Goal: Task Accomplishment & Management: Use online tool/utility

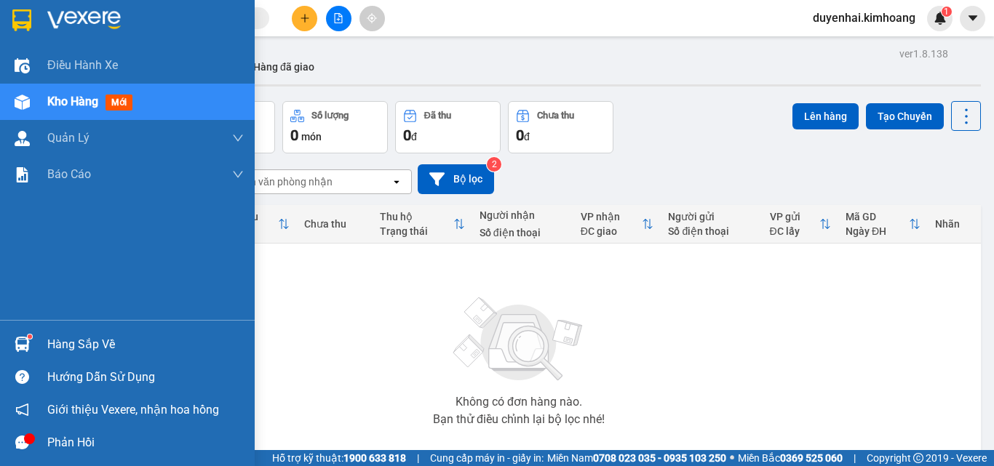
click at [92, 343] on div "Hàng sắp về" at bounding box center [145, 345] width 196 height 22
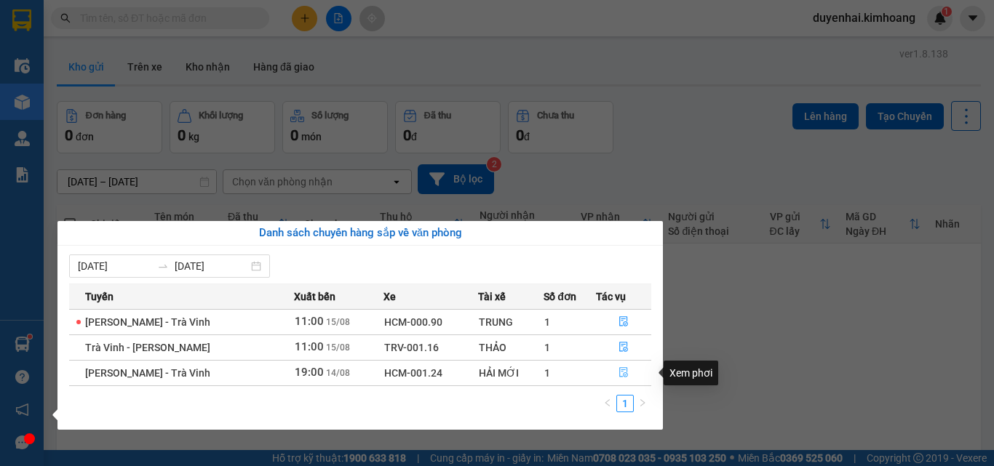
click at [632, 373] on button "button" at bounding box center [623, 373] width 54 height 23
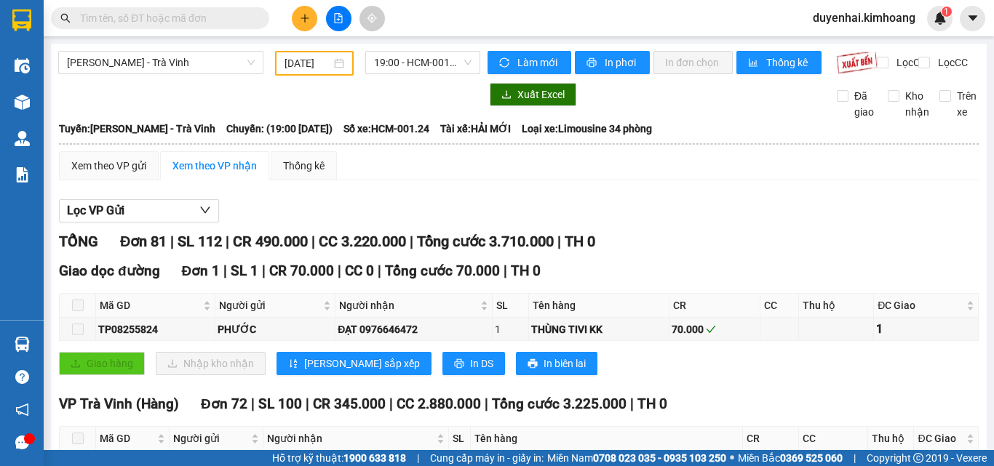
type input "[DATE]"
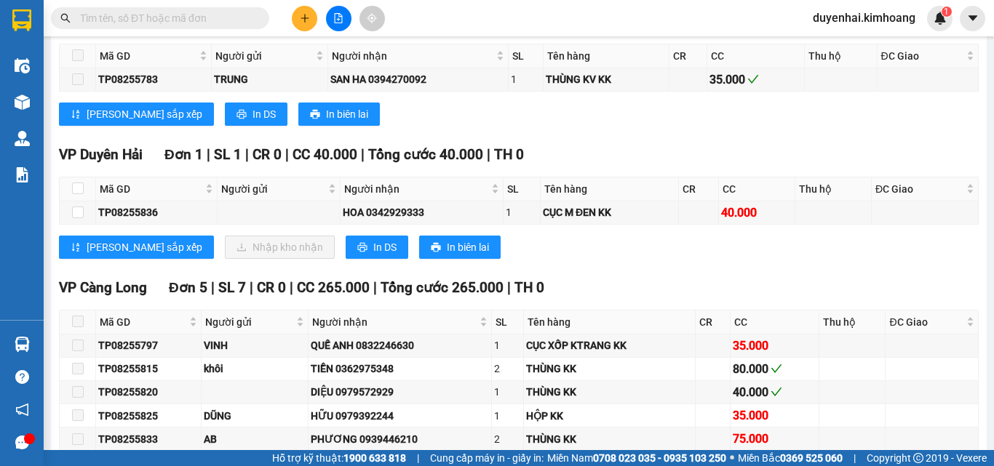
scroll to position [2182, 0]
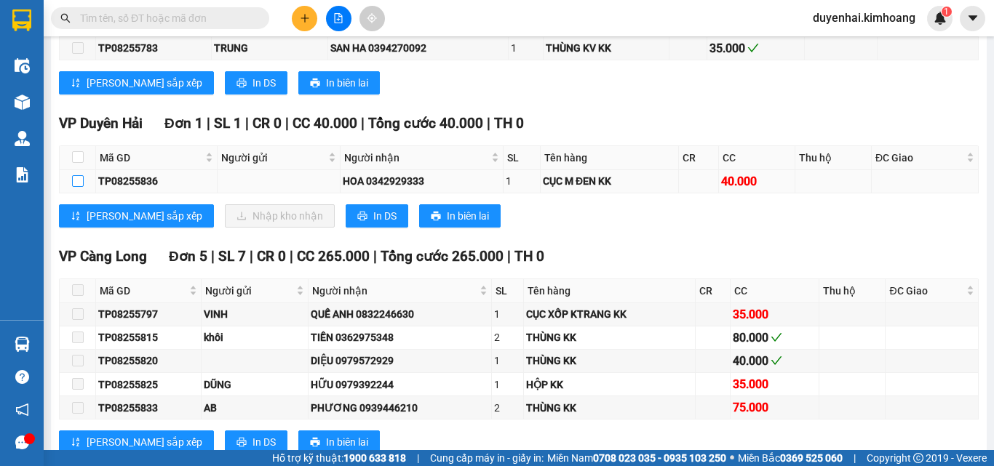
click at [76, 187] on input "checkbox" at bounding box center [78, 181] width 12 height 12
checkbox input "true"
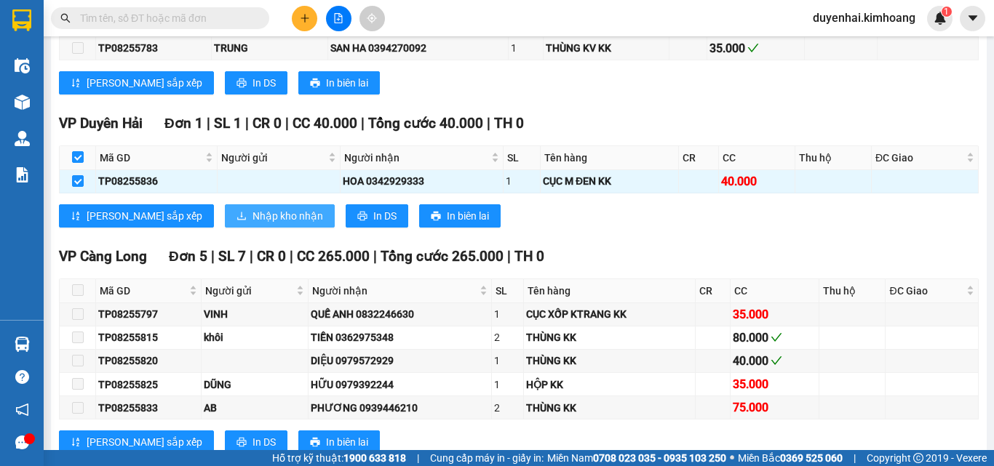
click at [252, 224] on span "Nhập kho nhận" at bounding box center [287, 216] width 71 height 16
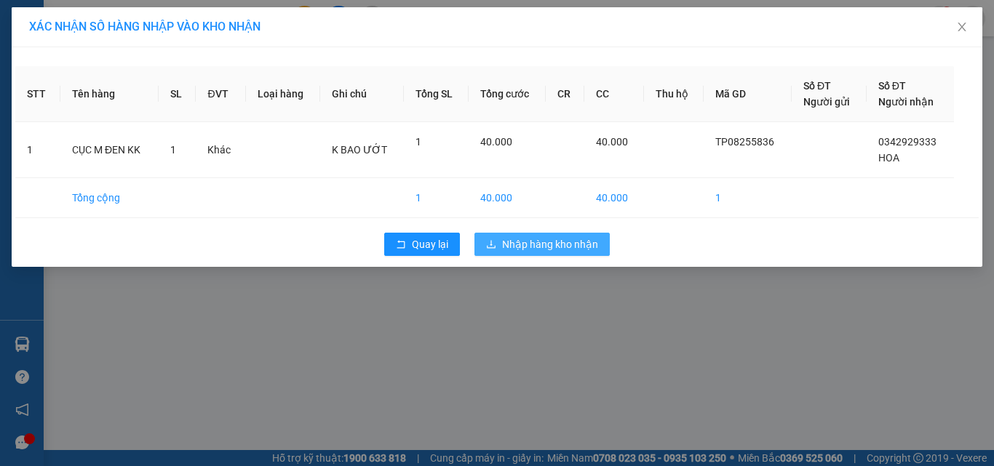
click at [550, 243] on span "Nhập hàng kho nhận" at bounding box center [550, 244] width 96 height 16
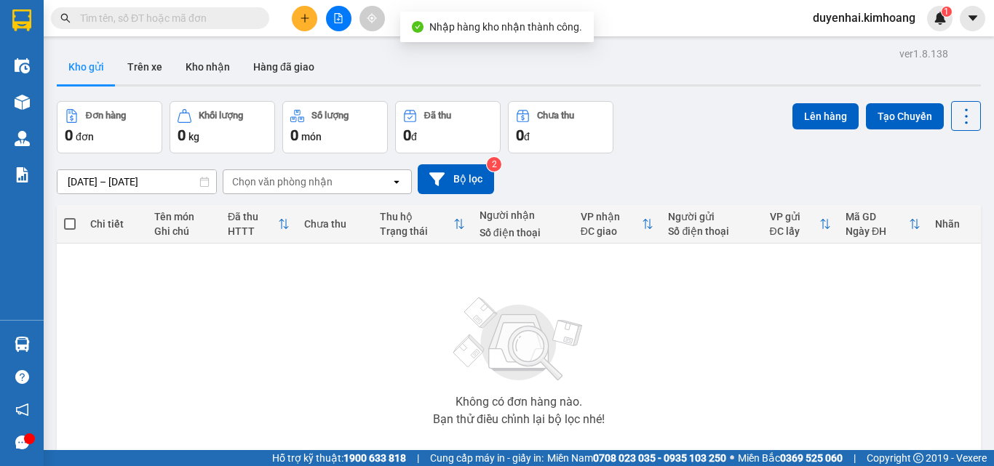
click at [70, 348] on div "Không có đơn hàng nào. Bạn thử điều chỉnh lại bộ lọc nhé!" at bounding box center [518, 357] width 909 height 218
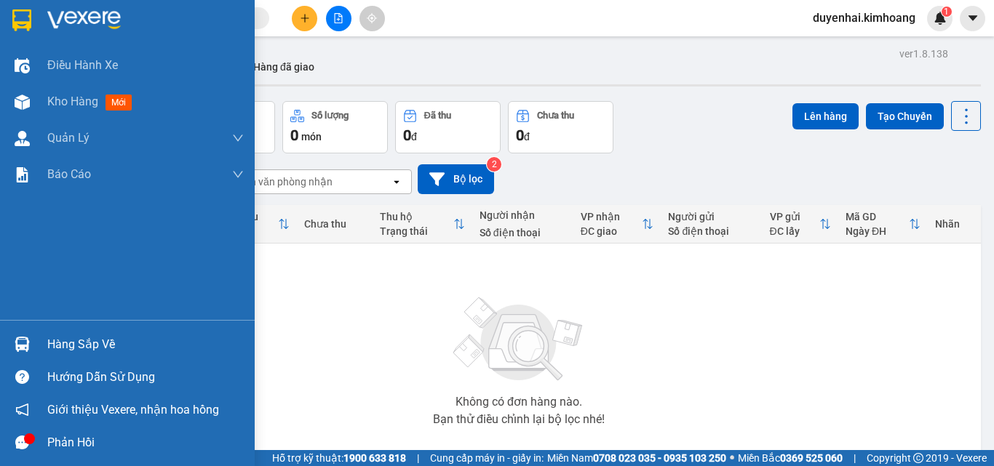
click at [71, 350] on div "Hàng sắp về" at bounding box center [145, 345] width 196 height 22
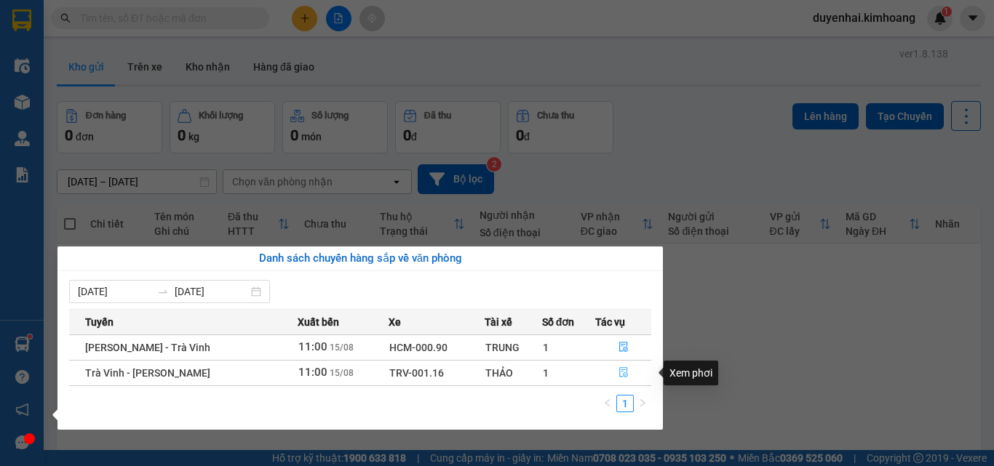
click at [631, 370] on button "button" at bounding box center [623, 373] width 55 height 23
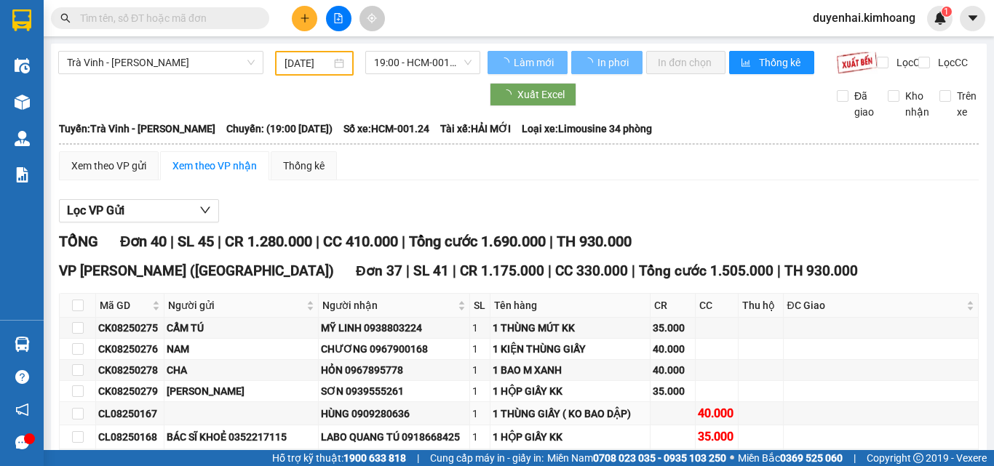
type input "[DATE]"
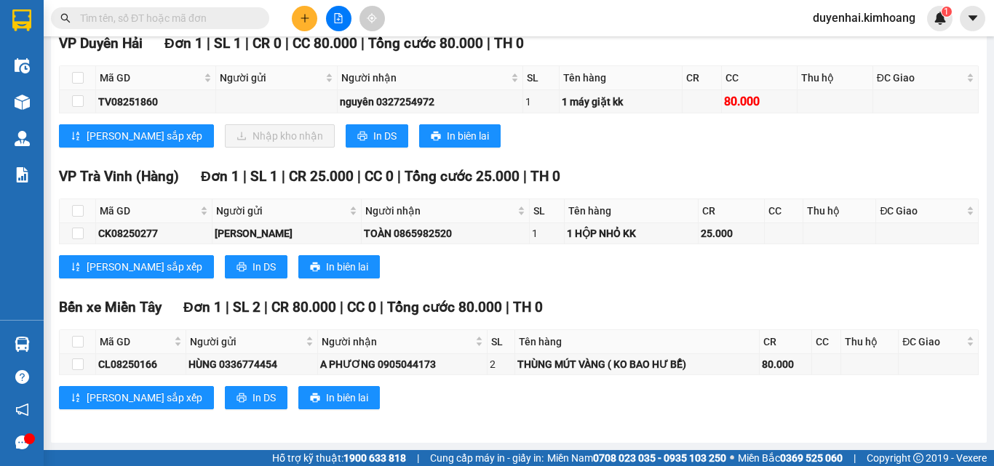
scroll to position [1086, 0]
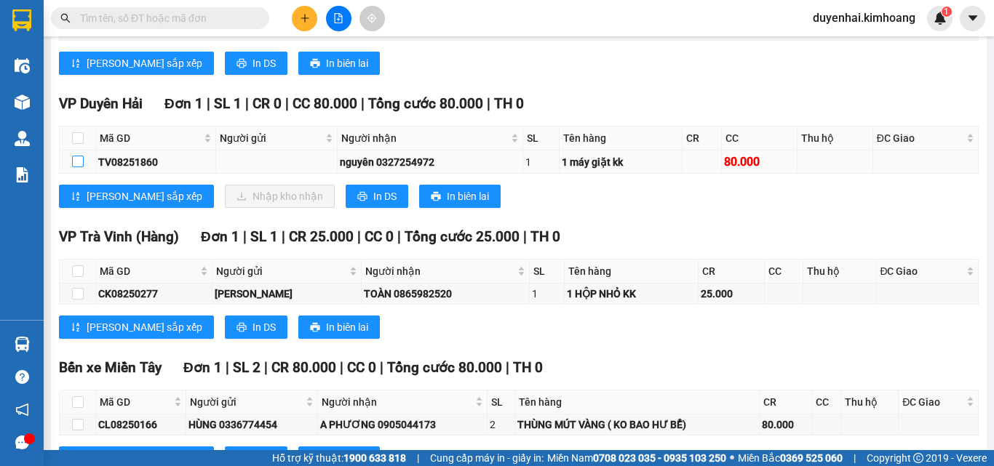
click at [76, 167] on input "checkbox" at bounding box center [78, 162] width 12 height 12
checkbox input "true"
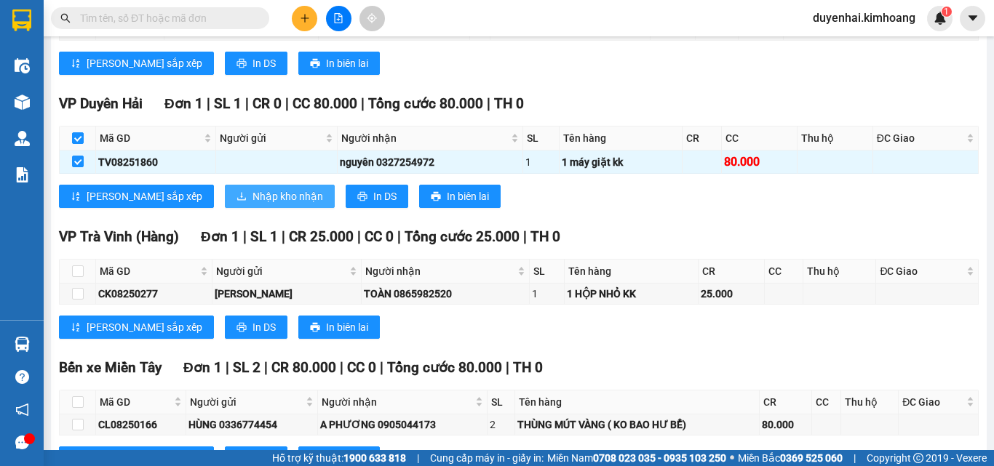
click at [252, 204] on span "Nhập kho nhận" at bounding box center [287, 196] width 71 height 16
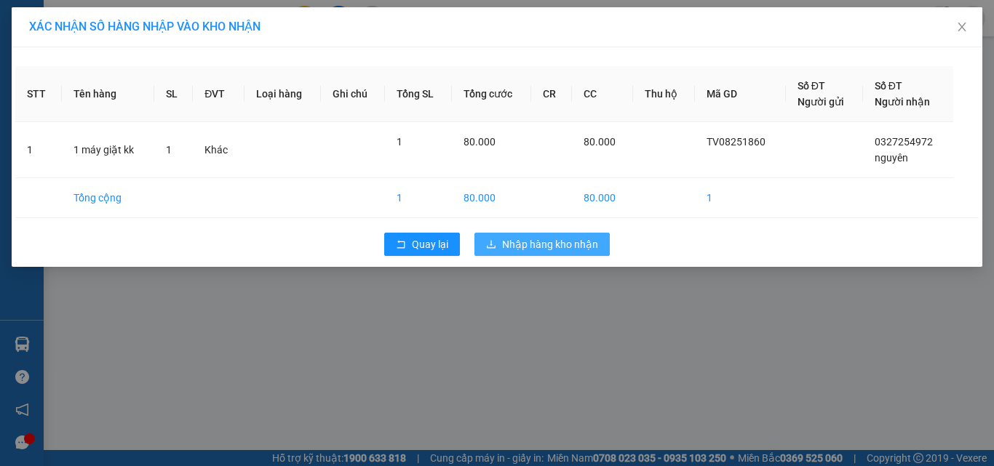
click at [572, 244] on span "Nhập hàng kho nhận" at bounding box center [550, 244] width 96 height 16
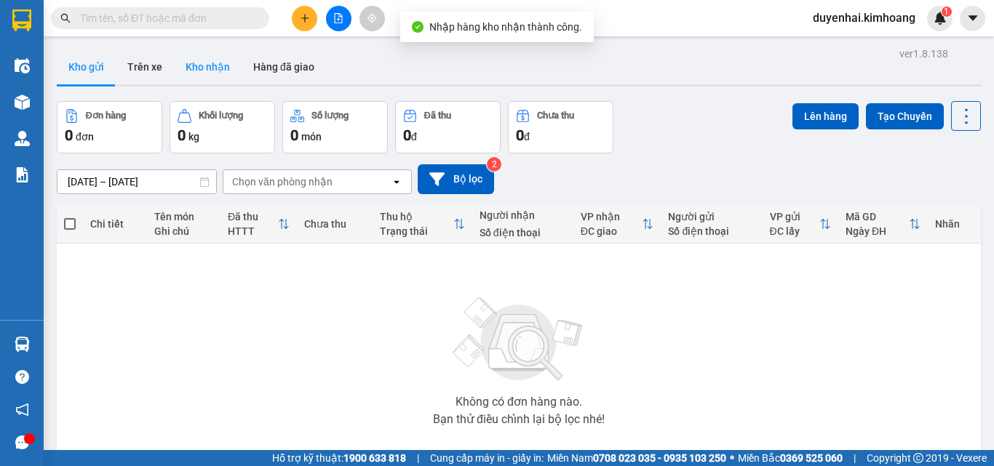
click at [216, 77] on button "Kho nhận" at bounding box center [208, 66] width 68 height 35
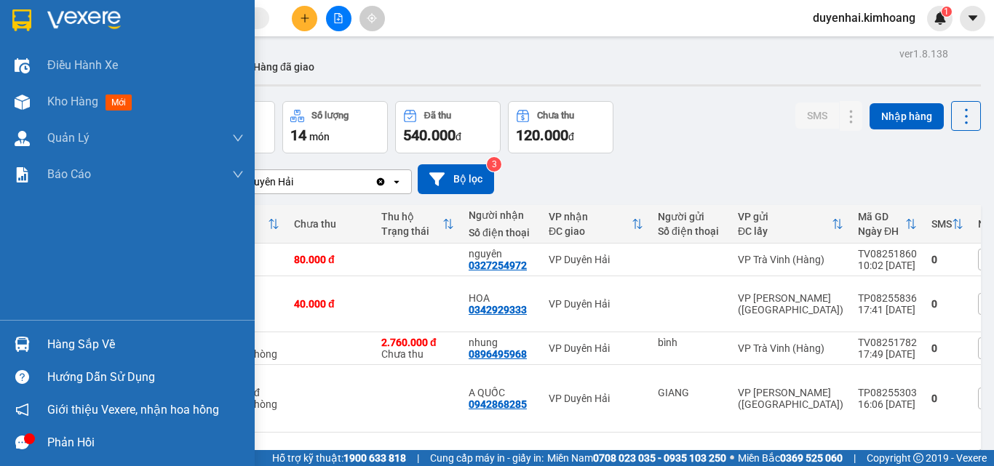
click at [76, 346] on div "Hàng sắp về" at bounding box center [145, 345] width 196 height 22
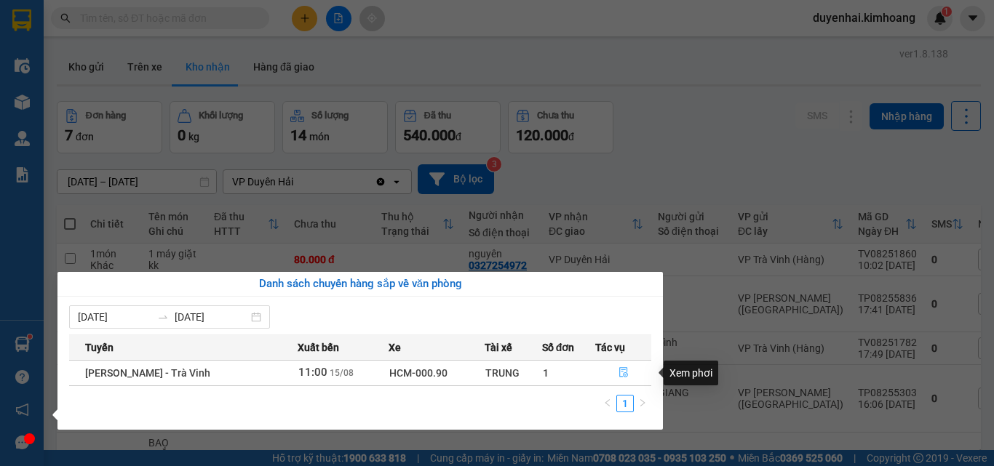
click at [619, 371] on icon "file-done" at bounding box center [623, 372] width 10 height 10
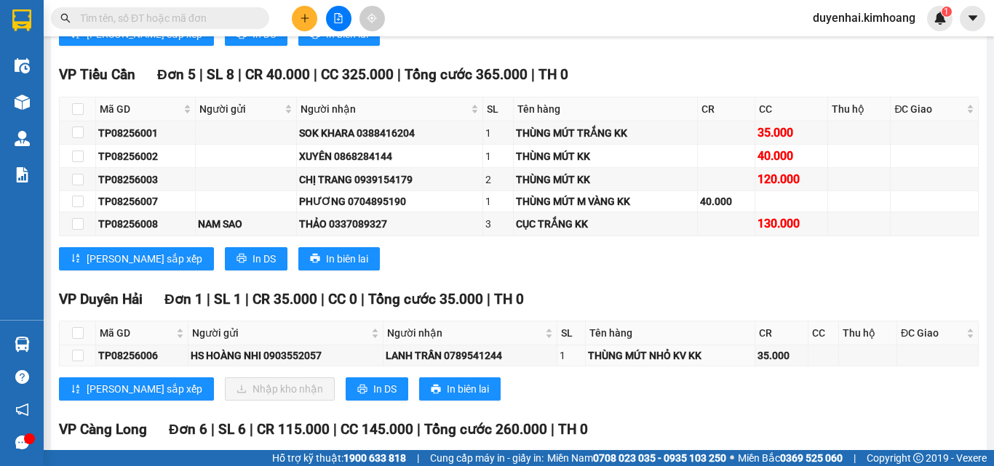
scroll to position [1600, 0]
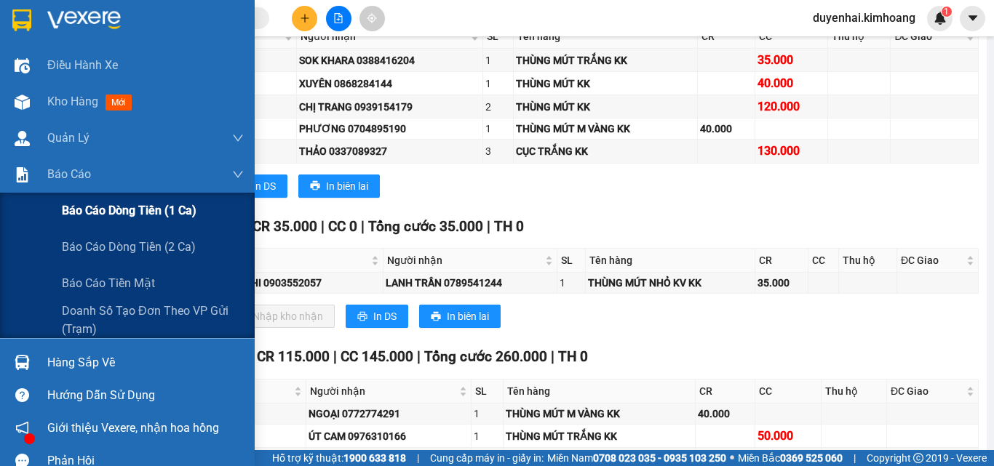
click at [87, 210] on span "Báo cáo dòng tiền (1 ca)" at bounding box center [129, 210] width 135 height 18
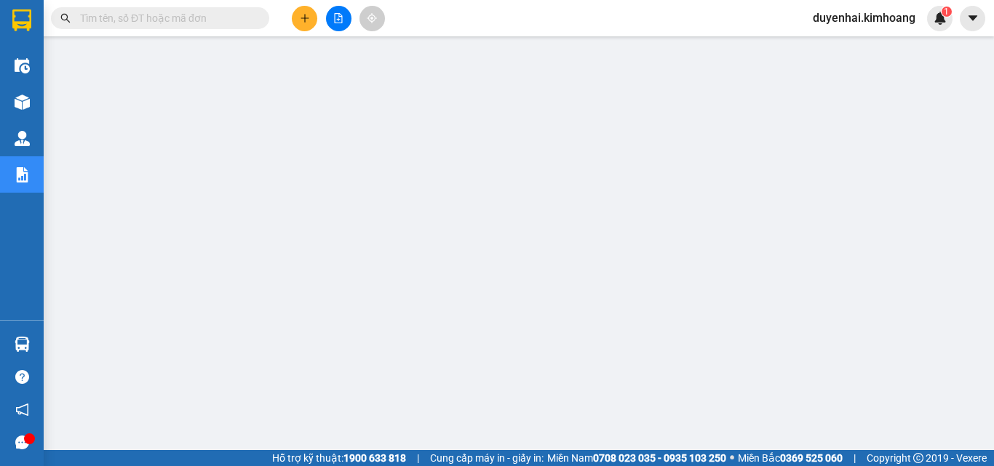
scroll to position [37, 0]
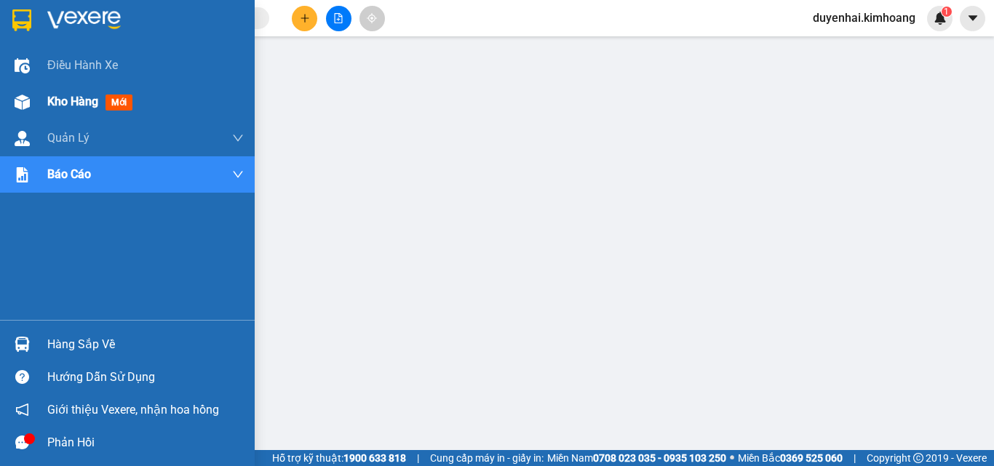
click at [62, 108] on span "Kho hàng" at bounding box center [72, 102] width 51 height 14
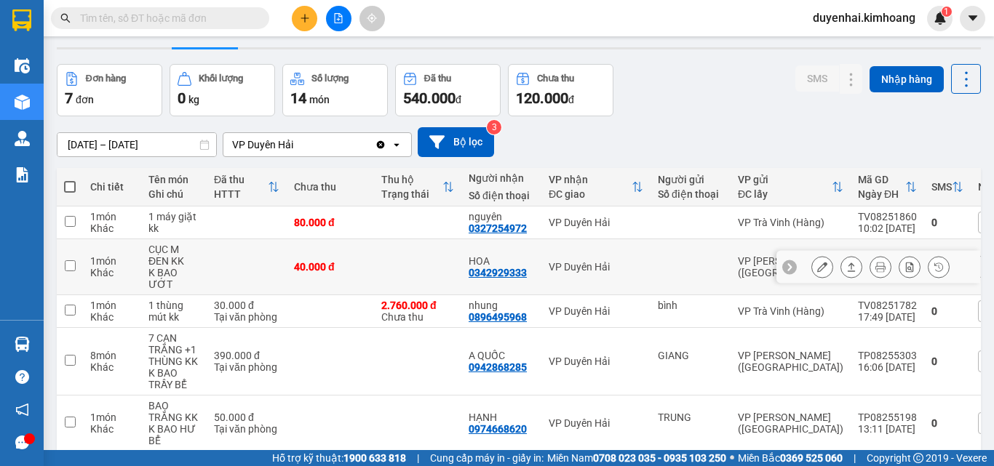
click at [816, 271] on button at bounding box center [822, 267] width 20 height 25
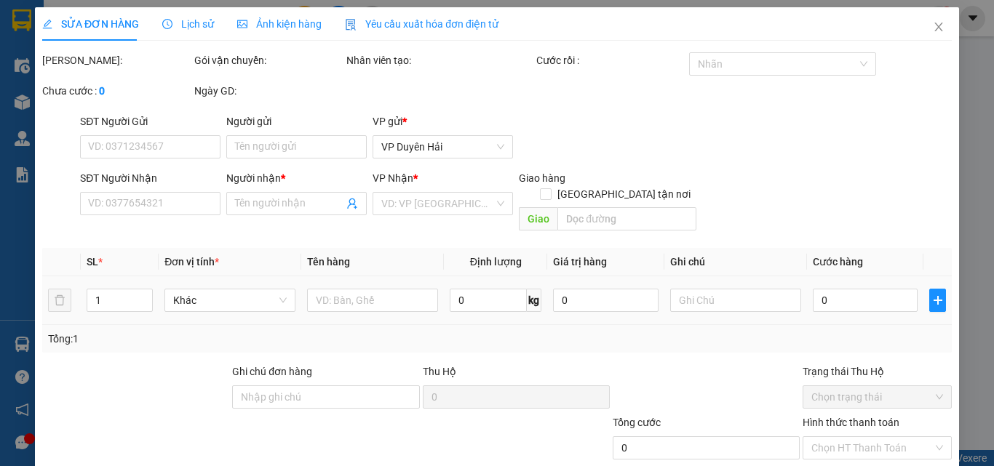
type input "0342929333"
type input "HOA"
type input "40.000"
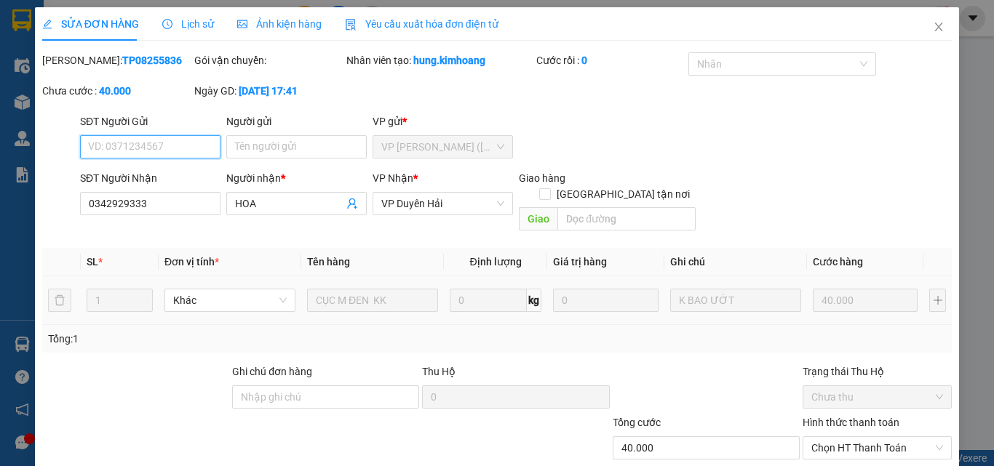
scroll to position [75, 0]
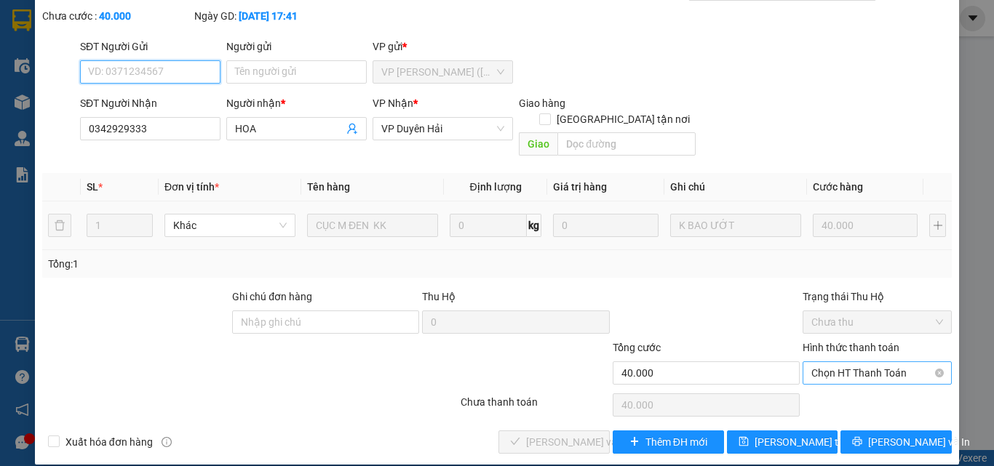
click at [819, 364] on span "Chọn HT Thanh Toán" at bounding box center [877, 373] width 132 height 22
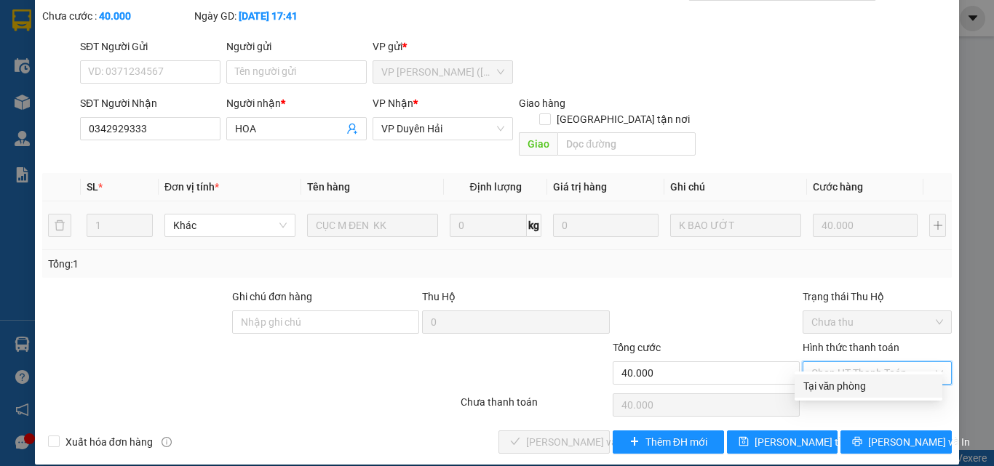
click at [822, 391] on div "Tại văn phòng" at bounding box center [868, 386] width 130 height 16
type input "0"
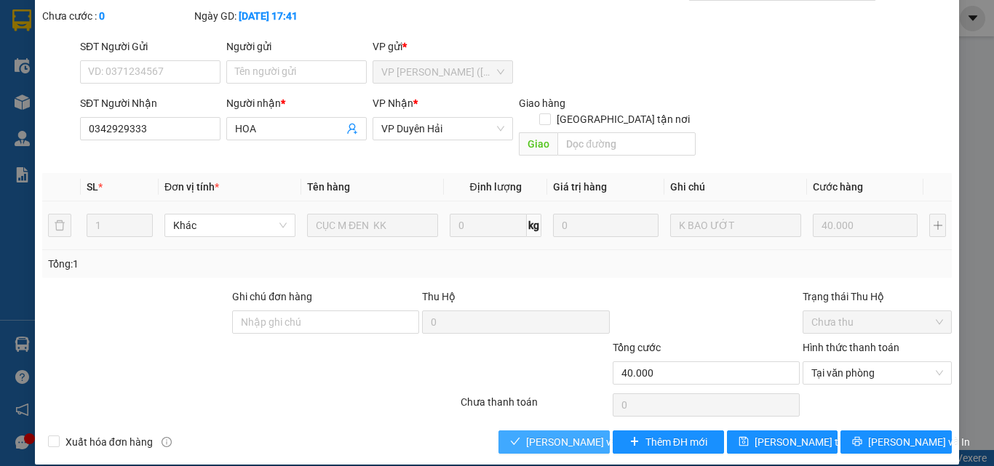
click at [571, 434] on span "[PERSON_NAME] và Giao hàng" at bounding box center [596, 442] width 140 height 16
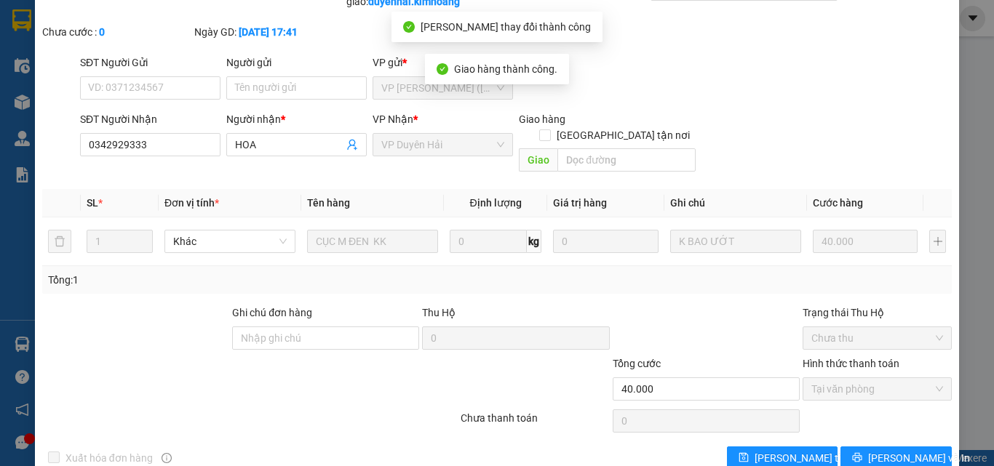
scroll to position [0, 0]
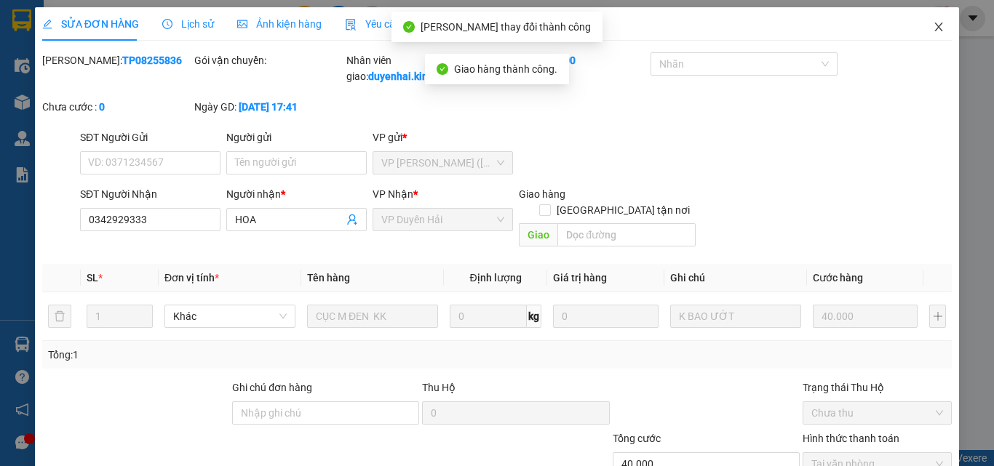
click at [933, 28] on icon "close" at bounding box center [939, 27] width 12 height 12
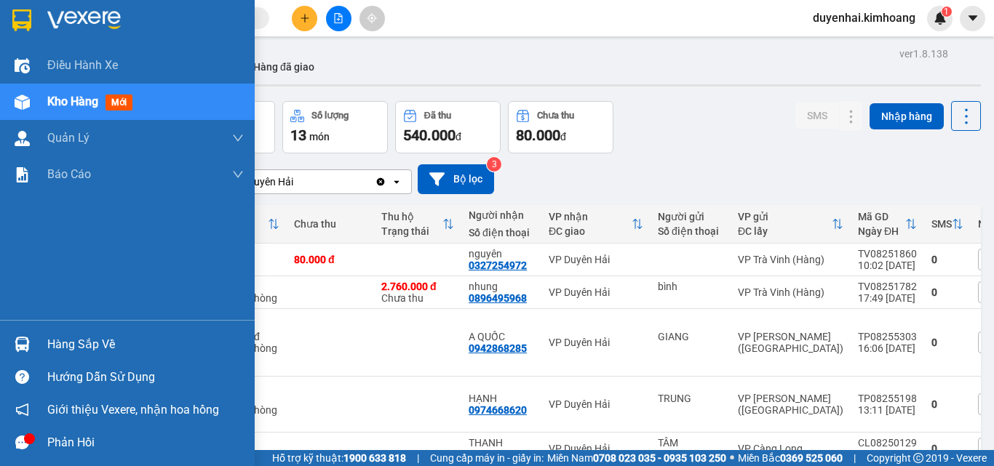
click at [60, 344] on div "Hàng sắp về" at bounding box center [145, 345] width 196 height 22
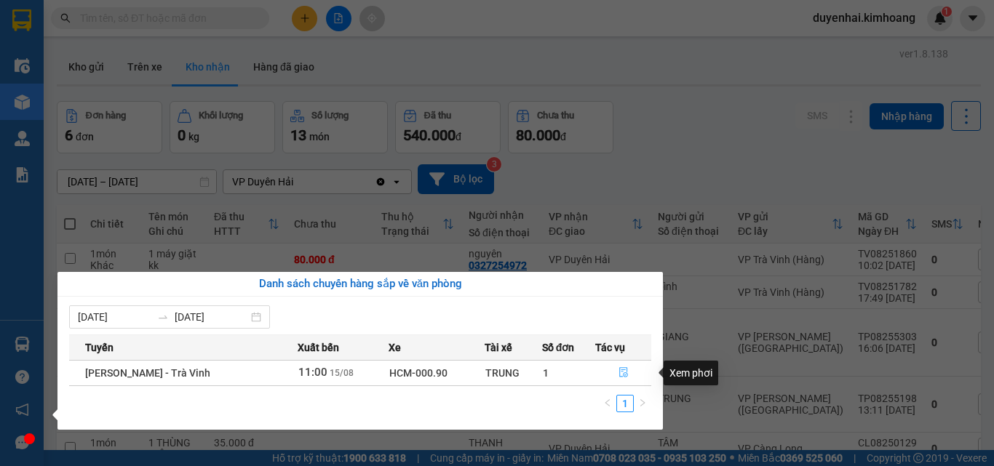
click at [627, 375] on button "button" at bounding box center [623, 373] width 55 height 23
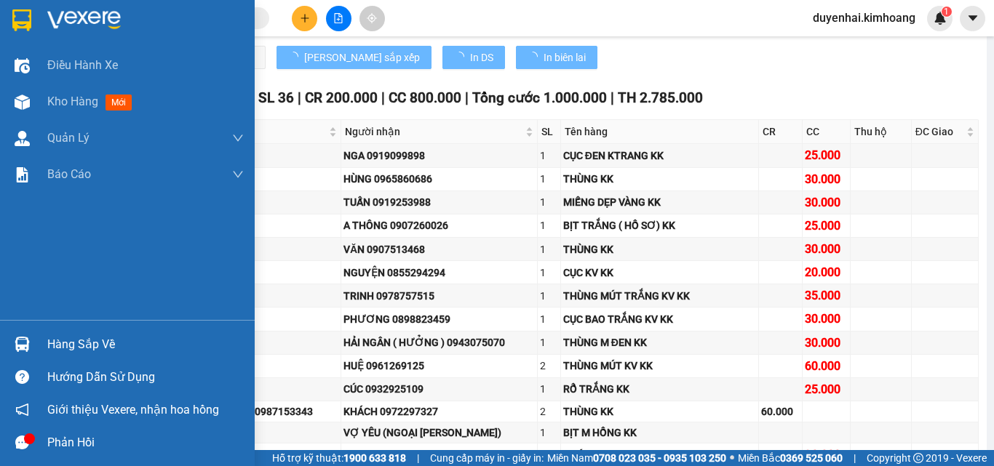
scroll to position [582, 0]
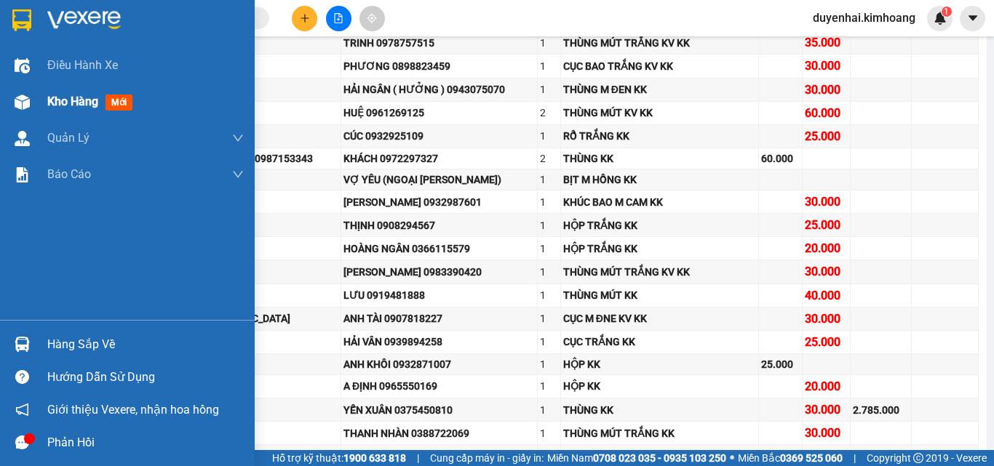
click at [78, 110] on div "Kho hàng mới" at bounding box center [92, 101] width 91 height 18
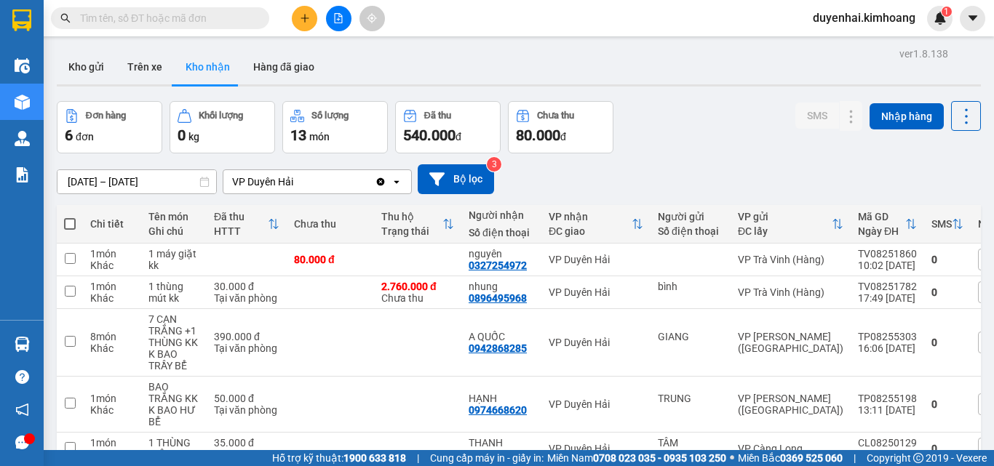
click at [105, 188] on div "ver 1.8.138 Kho gửi Trên xe Kho nhận Hàng đã giao Đơn hàng 6 đơn Khối lượng 0 k…" at bounding box center [518, 309] width 935 height 530
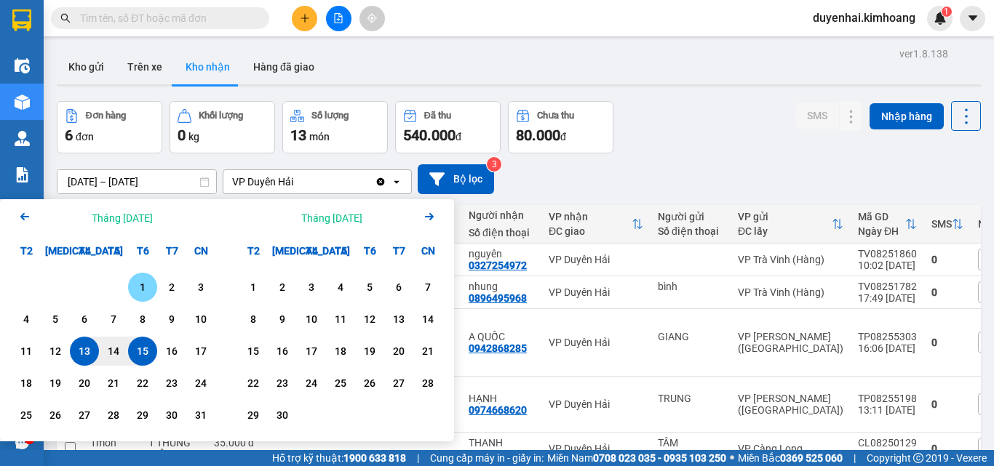
click at [136, 298] on div "1" at bounding box center [142, 287] width 29 height 29
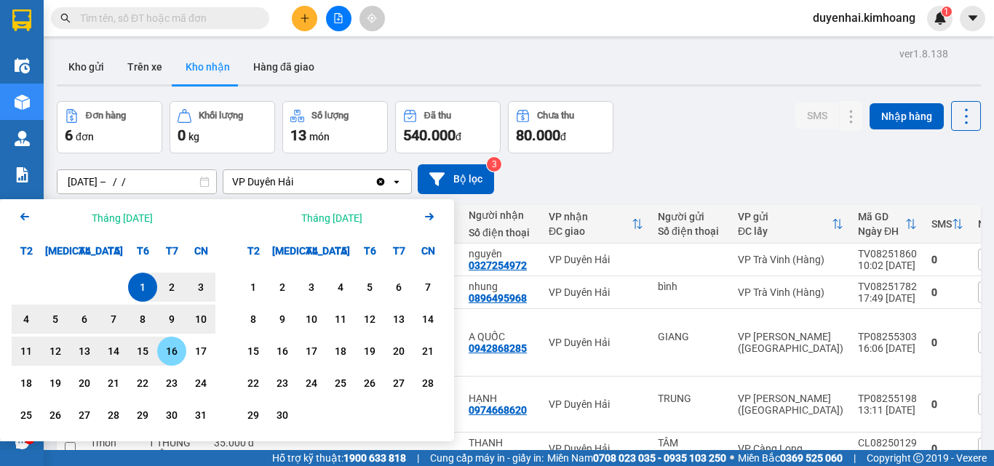
click at [166, 355] on div "16" at bounding box center [171, 351] width 20 height 17
type input "[DATE] – [DATE]"
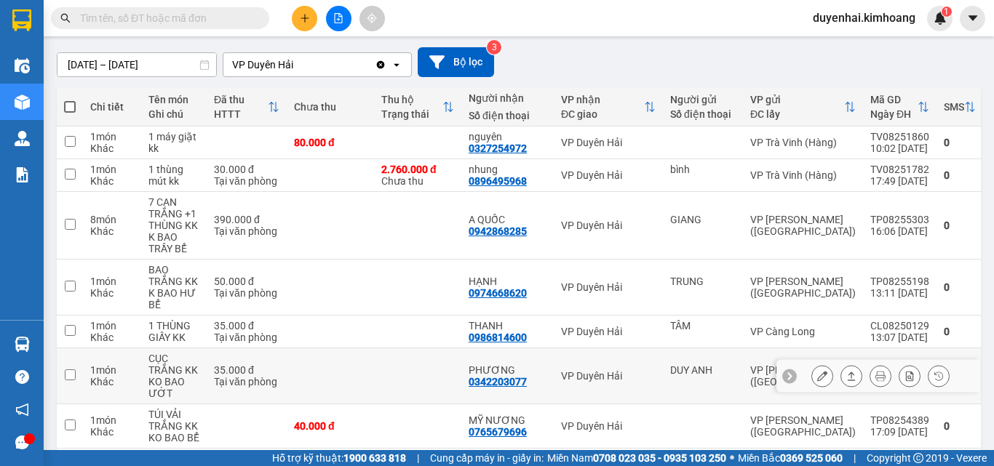
scroll to position [218, 0]
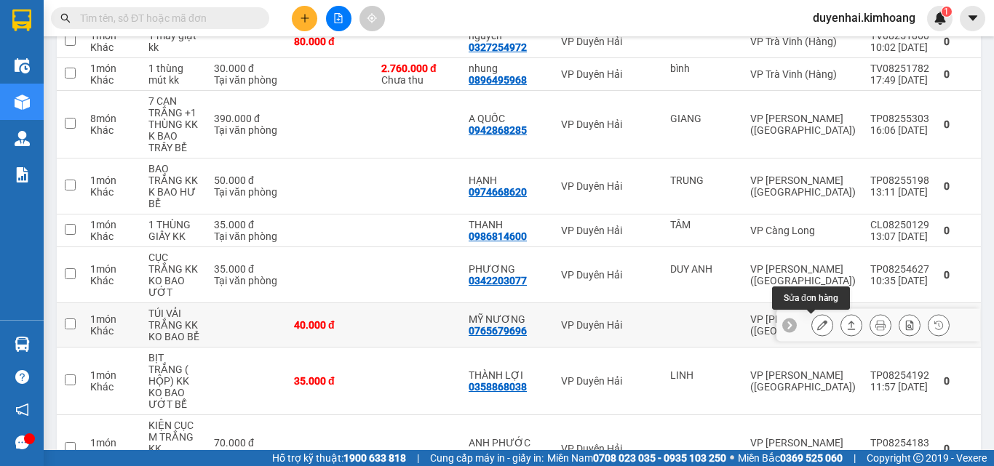
click at [816, 322] on button at bounding box center [822, 325] width 20 height 25
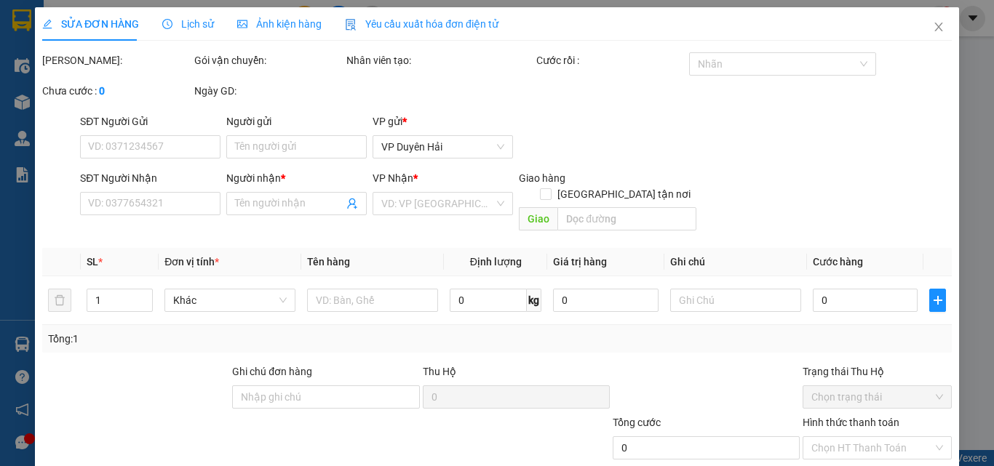
type input "0765679696"
type input "MỸ NƯƠNG"
type input "40.000"
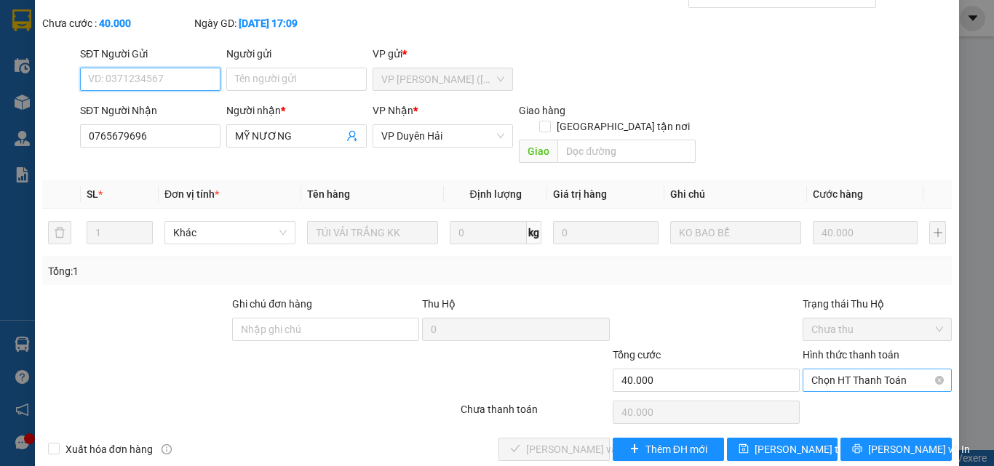
scroll to position [75, 0]
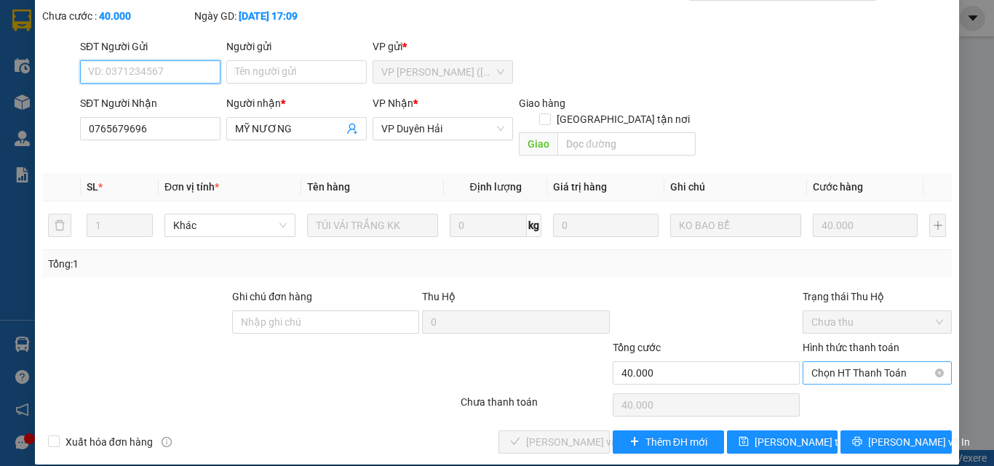
click at [839, 362] on span "Chọn HT Thanh Toán" at bounding box center [877, 373] width 132 height 22
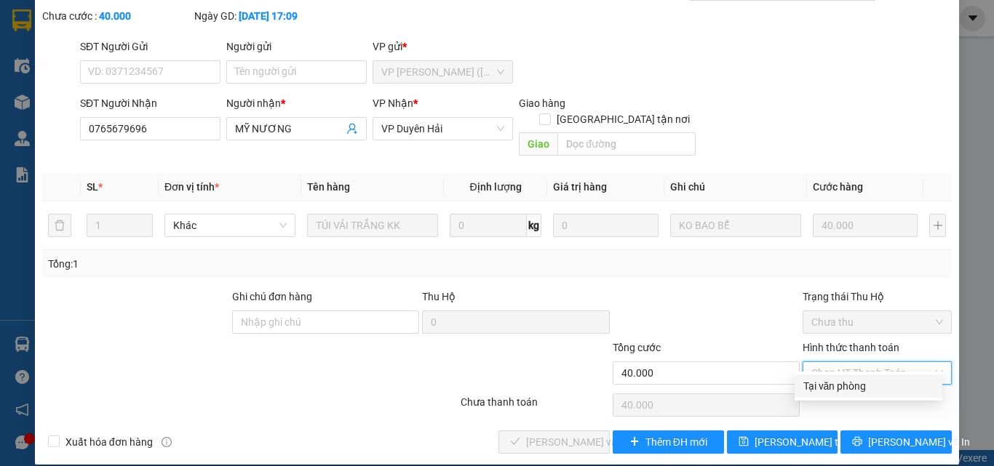
click at [832, 394] on div "Tại văn phòng" at bounding box center [868, 386] width 130 height 16
type input "0"
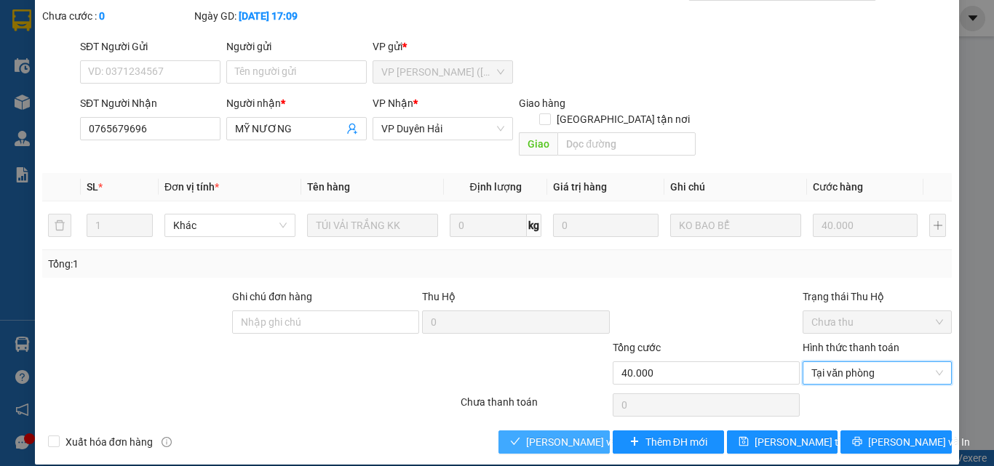
click at [562, 434] on span "[PERSON_NAME] và Giao hàng" at bounding box center [596, 442] width 140 height 16
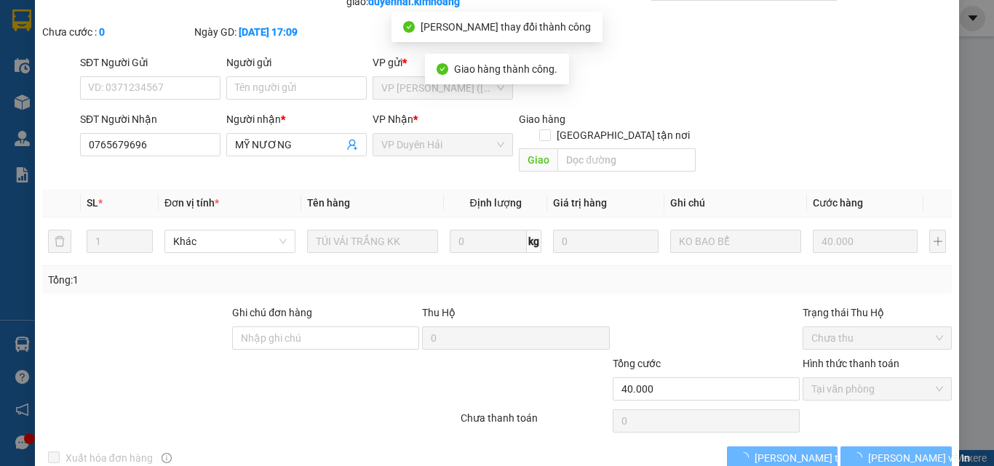
scroll to position [0, 0]
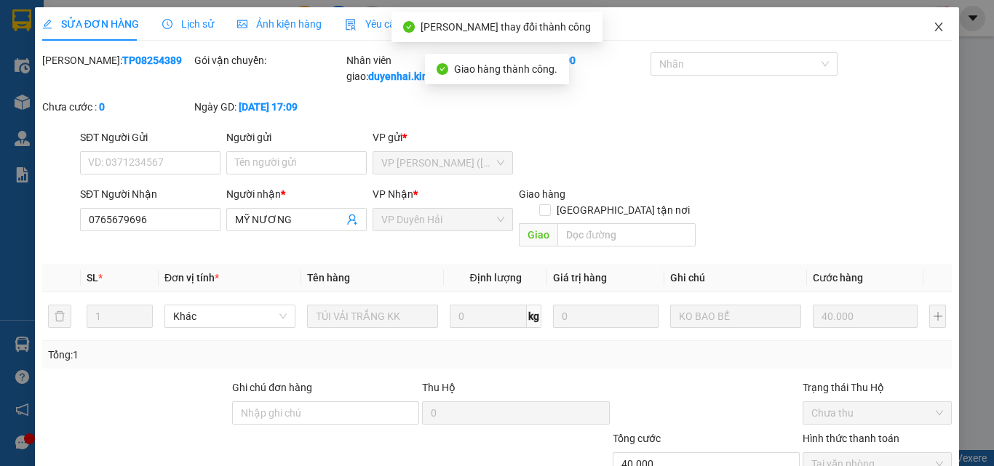
click at [930, 20] on span "Close" at bounding box center [938, 27] width 41 height 41
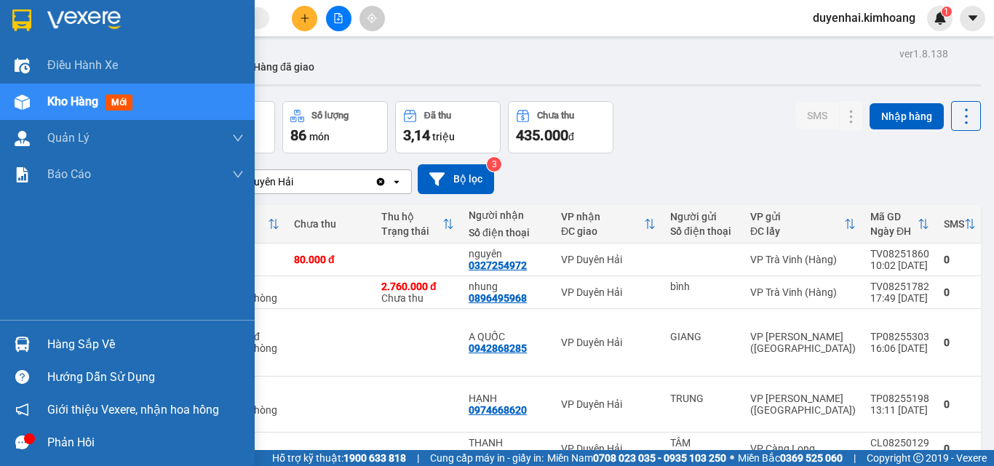
click at [52, 347] on div "Hàng sắp về" at bounding box center [145, 345] width 196 height 22
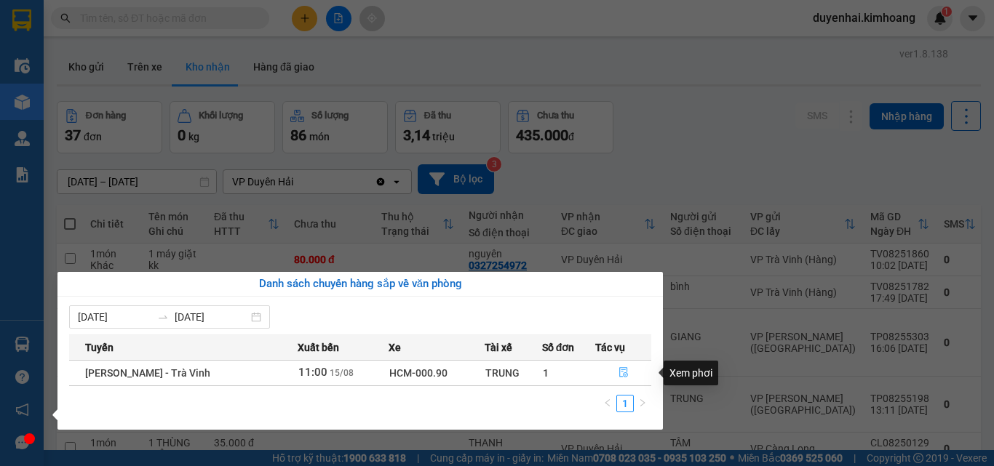
click at [612, 372] on button "button" at bounding box center [623, 373] width 55 height 23
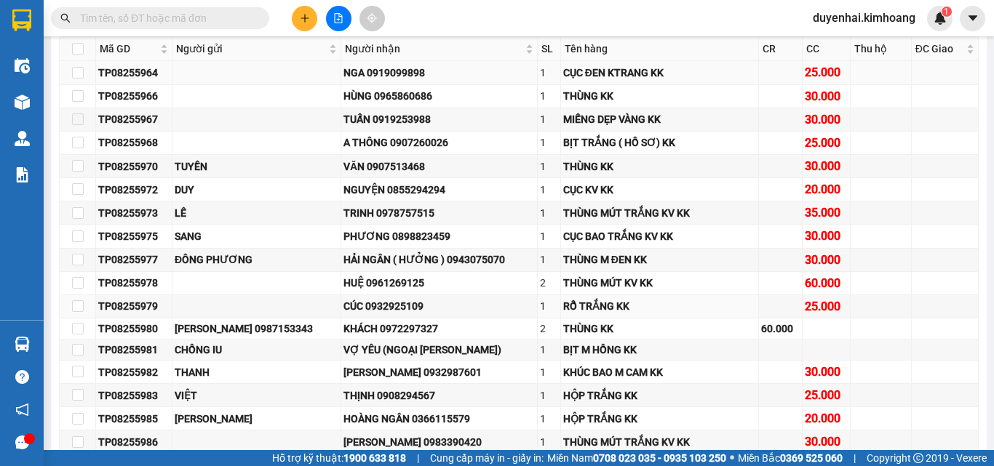
scroll to position [436, 0]
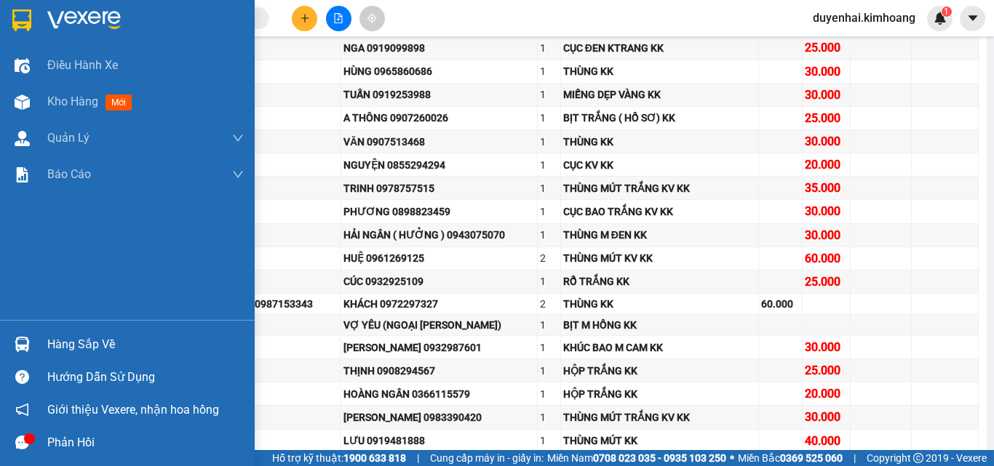
click at [91, 351] on div "Hàng sắp về" at bounding box center [145, 345] width 196 height 22
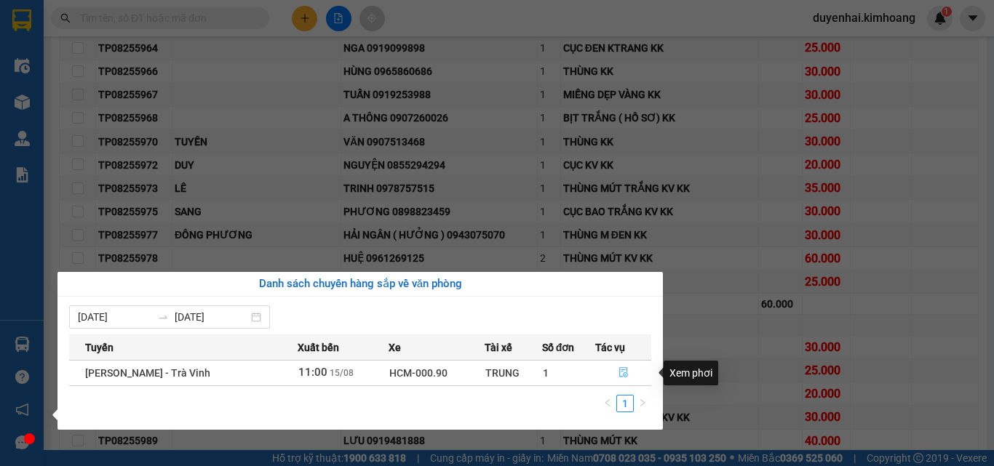
click at [624, 375] on icon "file-done" at bounding box center [623, 373] width 9 height 10
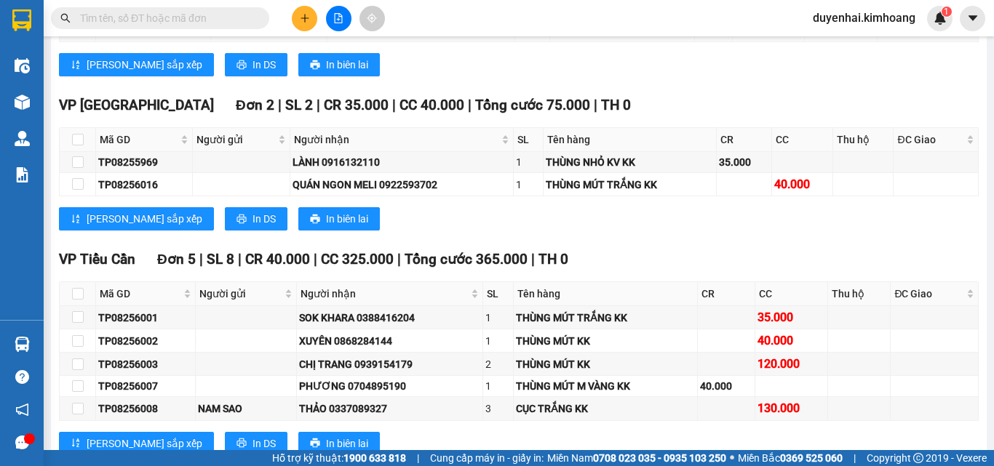
scroll to position [1309, 0]
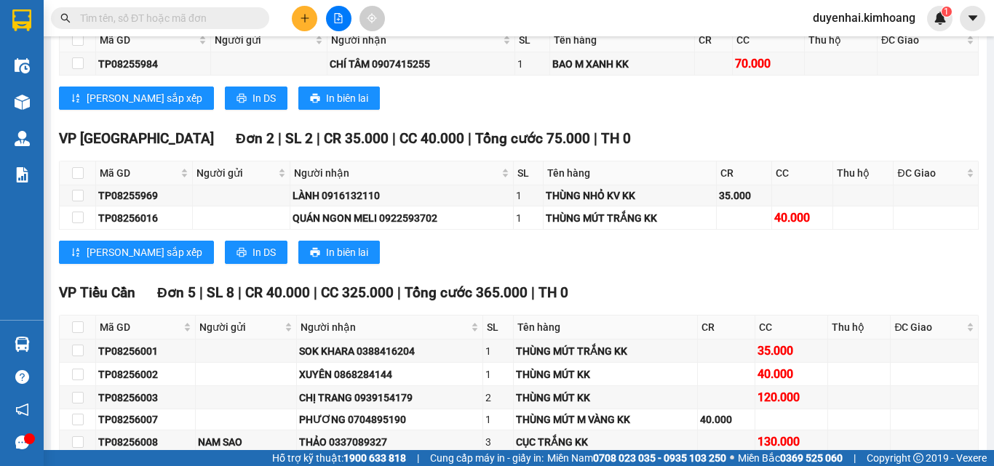
click at [202, 18] on input "text" at bounding box center [166, 18] width 172 height 16
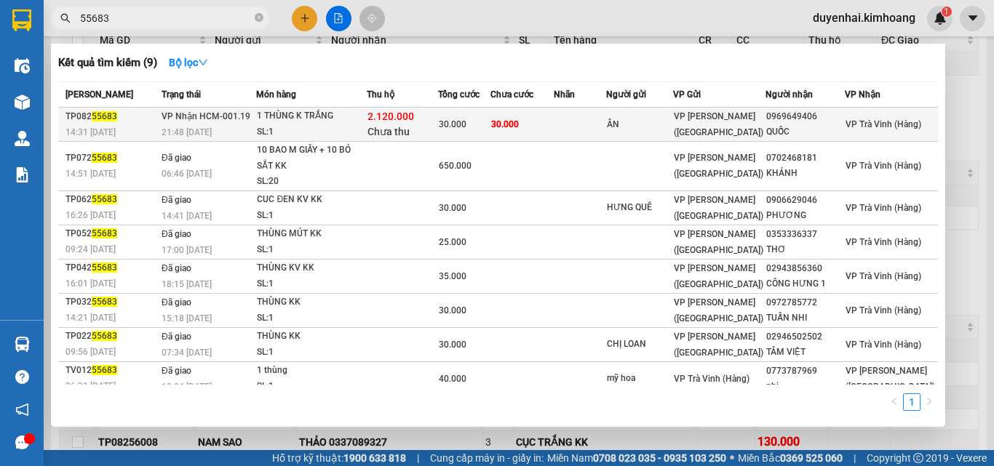
type input "55683"
click at [554, 116] on td "30.000" at bounding box center [521, 125] width 63 height 34
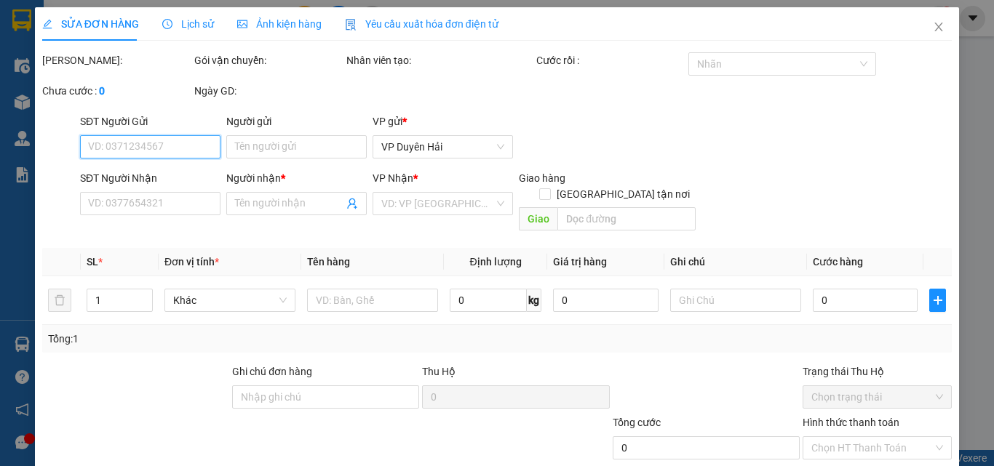
type input "ÂN"
type input "0969649406"
type input "QUỐC"
type input "2.120.000"
type input "30.000"
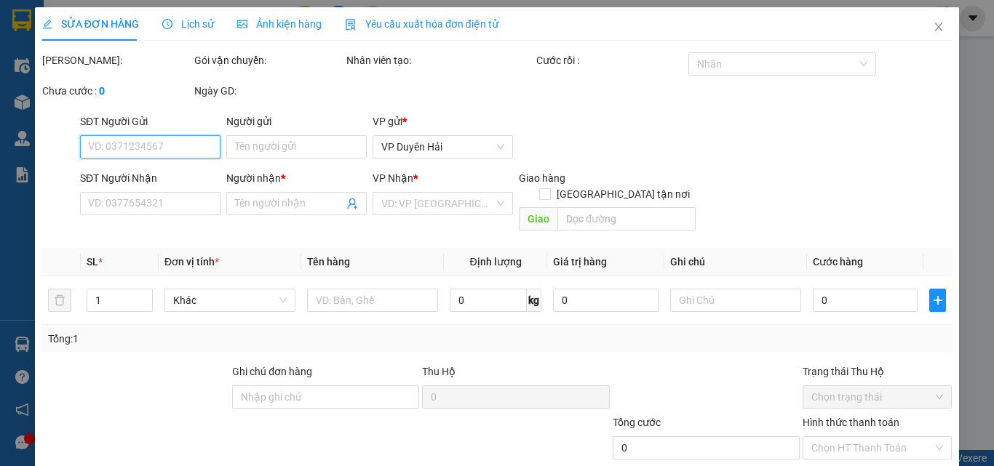
type input "30.000"
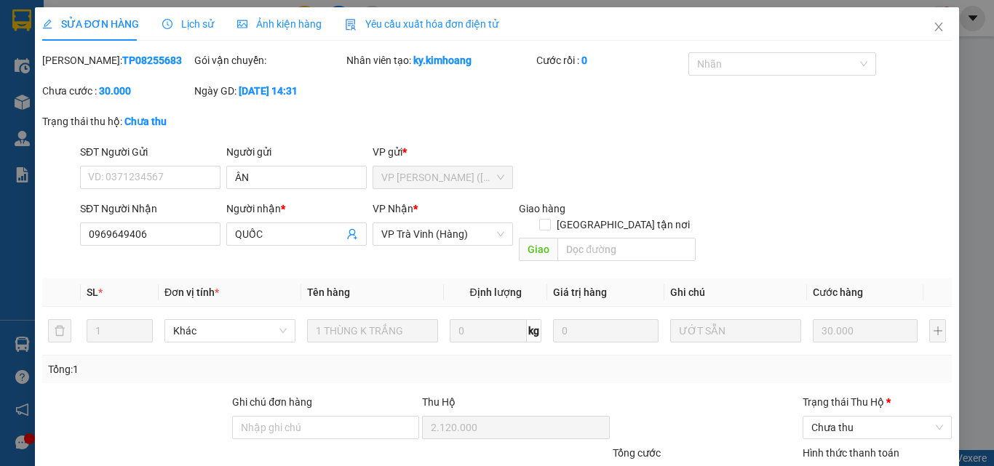
click at [205, 23] on span "Lịch sử" at bounding box center [188, 24] width 52 height 12
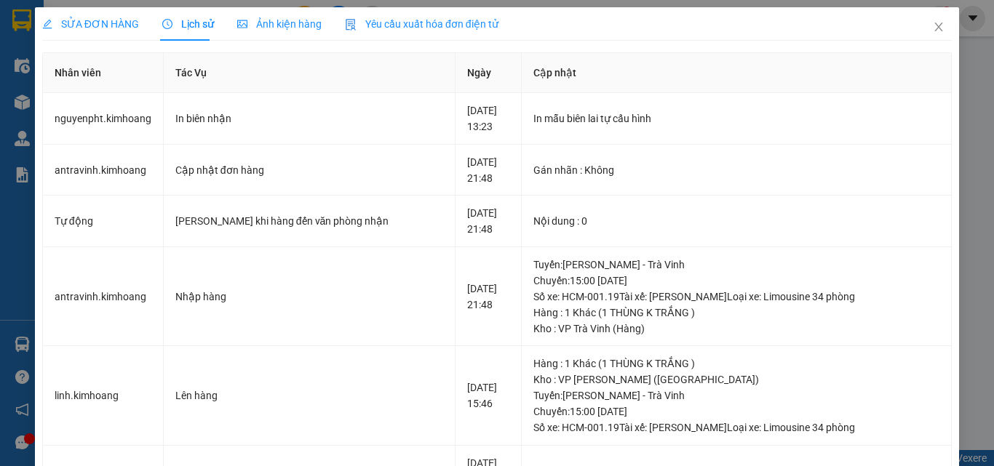
click at [116, 28] on span "SỬA ĐƠN HÀNG" at bounding box center [90, 24] width 97 height 12
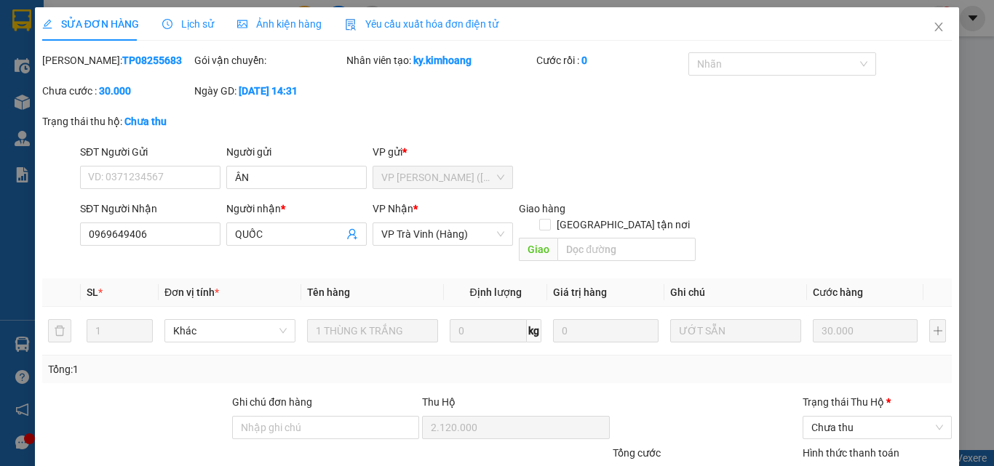
click at [187, 24] on span "Lịch sử" at bounding box center [188, 24] width 52 height 12
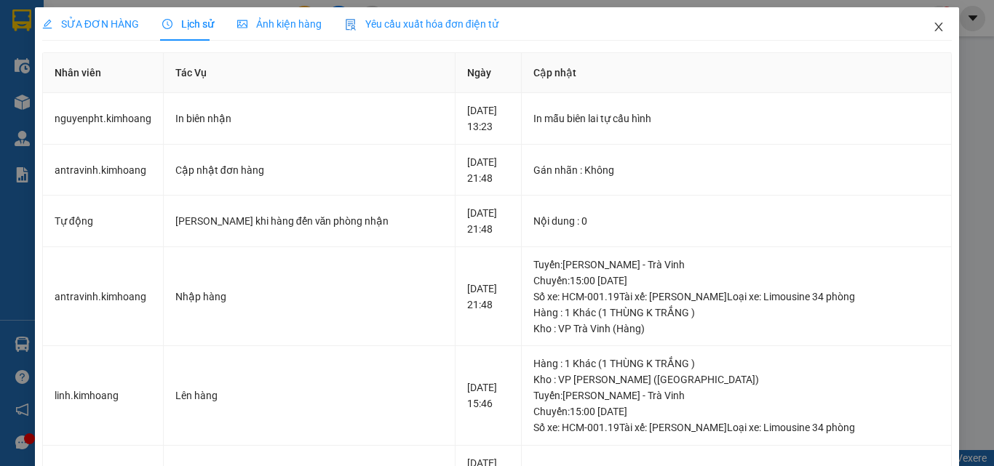
click at [933, 30] on icon "close" at bounding box center [939, 27] width 12 height 12
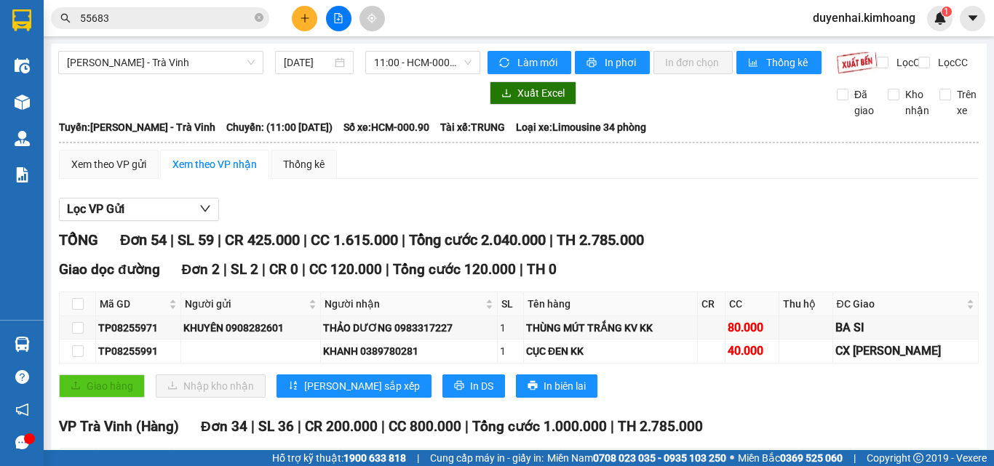
click at [148, 17] on input "55683" at bounding box center [166, 18] width 172 height 16
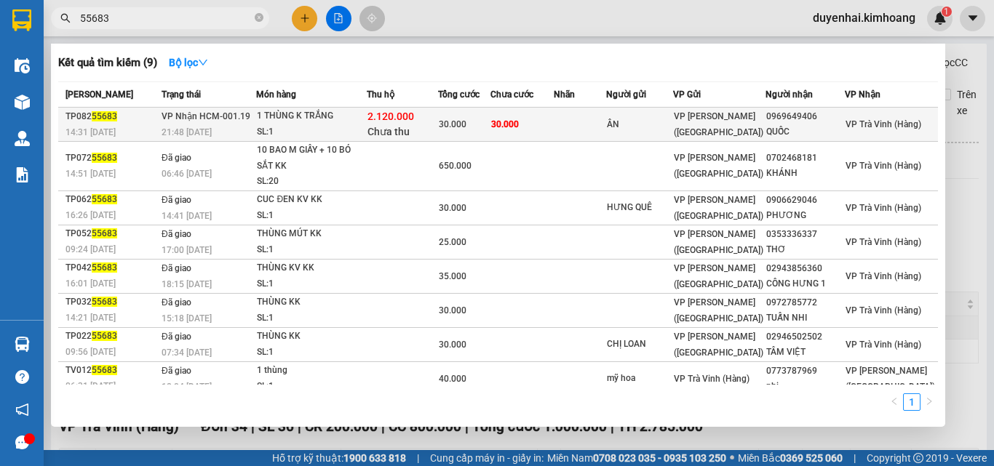
click at [602, 127] on td at bounding box center [580, 125] width 52 height 34
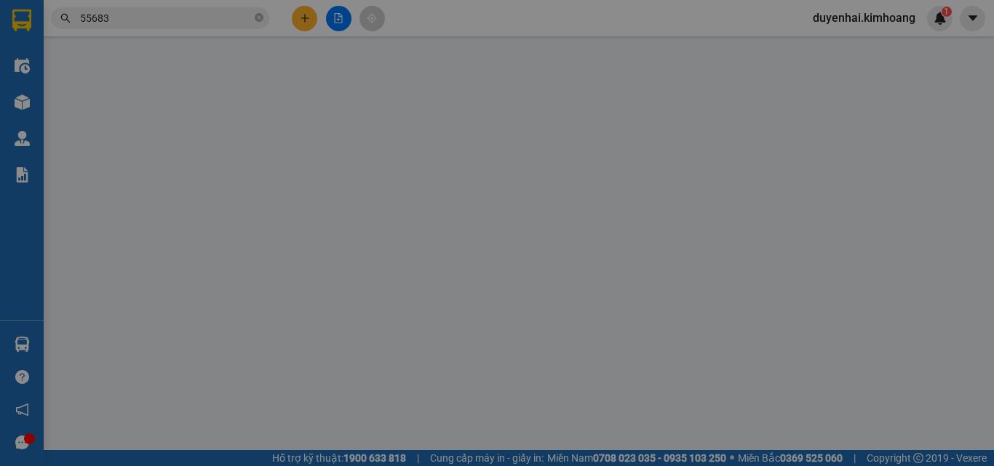
type input "ÂN"
type input "0969649406"
type input "QUỐC"
type input "2.120.000"
type input "30.000"
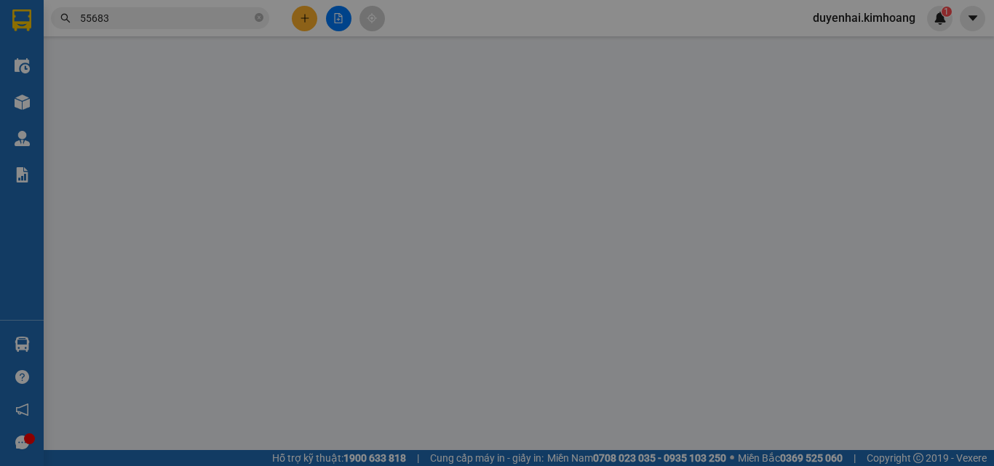
type input "30.000"
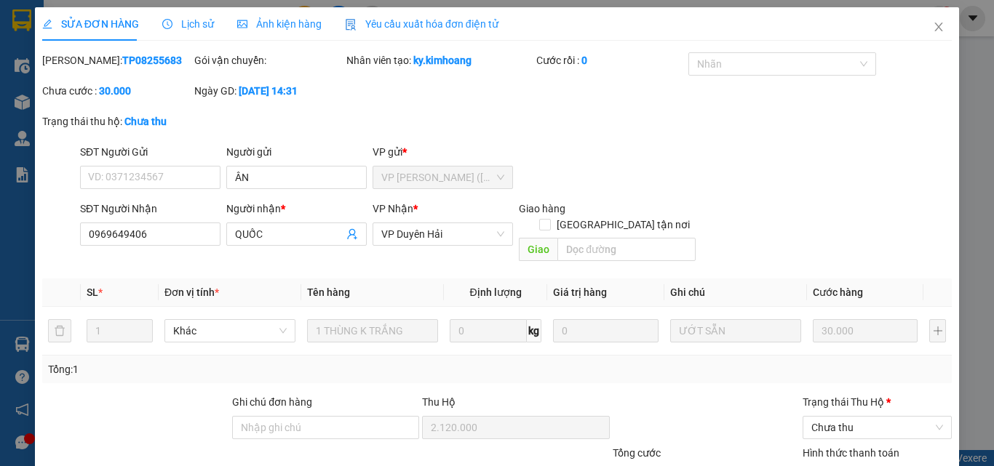
click at [179, 28] on span "Lịch sử" at bounding box center [188, 24] width 52 height 12
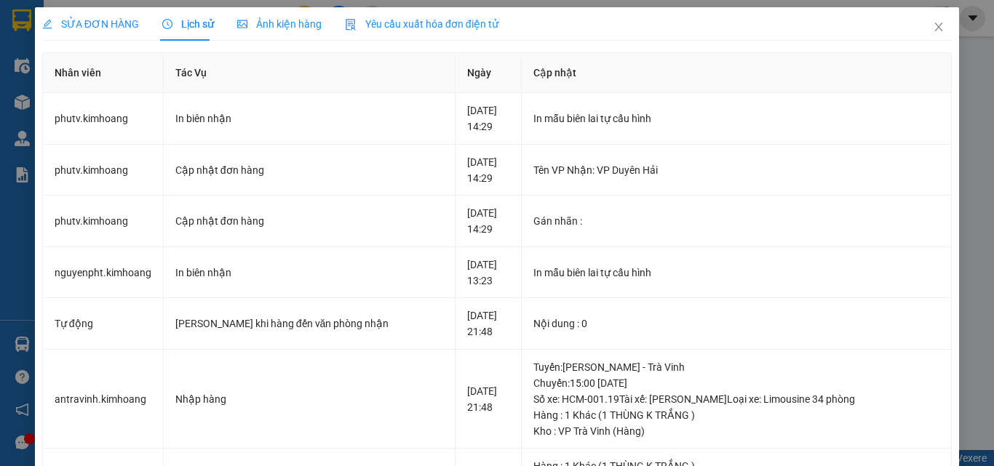
click at [118, 28] on span "SỬA ĐƠN HÀNG" at bounding box center [90, 24] width 97 height 12
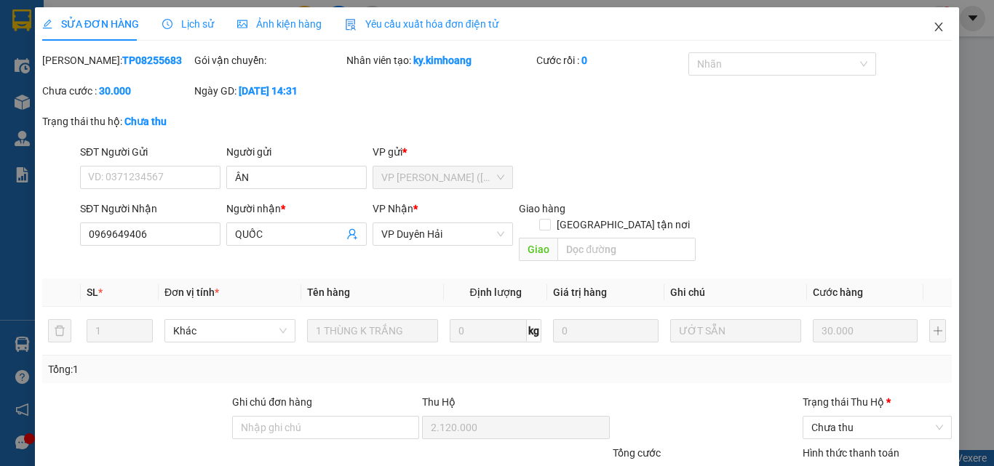
click at [933, 28] on icon "close" at bounding box center [939, 27] width 12 height 12
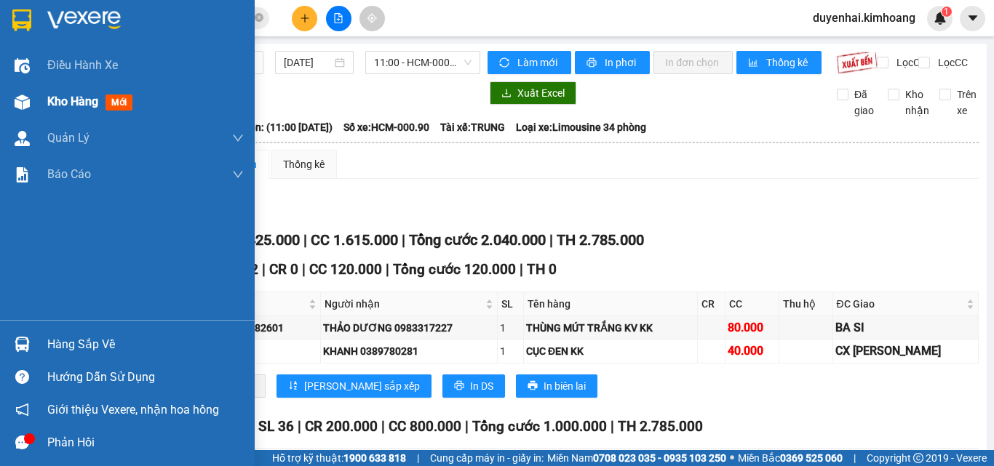
click at [72, 102] on span "Kho hàng" at bounding box center [72, 102] width 51 height 14
